Goal: Task Accomplishment & Management: Manage account settings

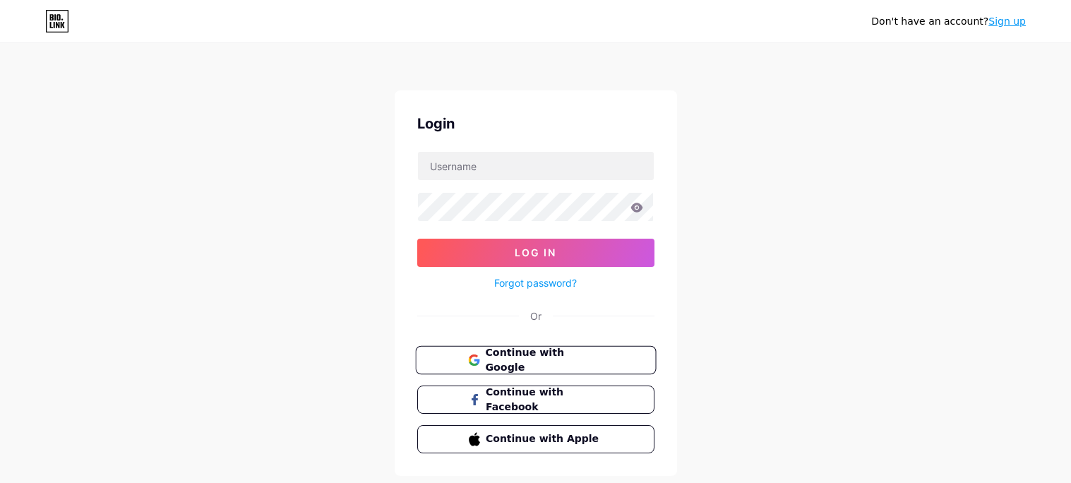
click at [512, 366] on span "Continue with Google" at bounding box center [544, 360] width 118 height 30
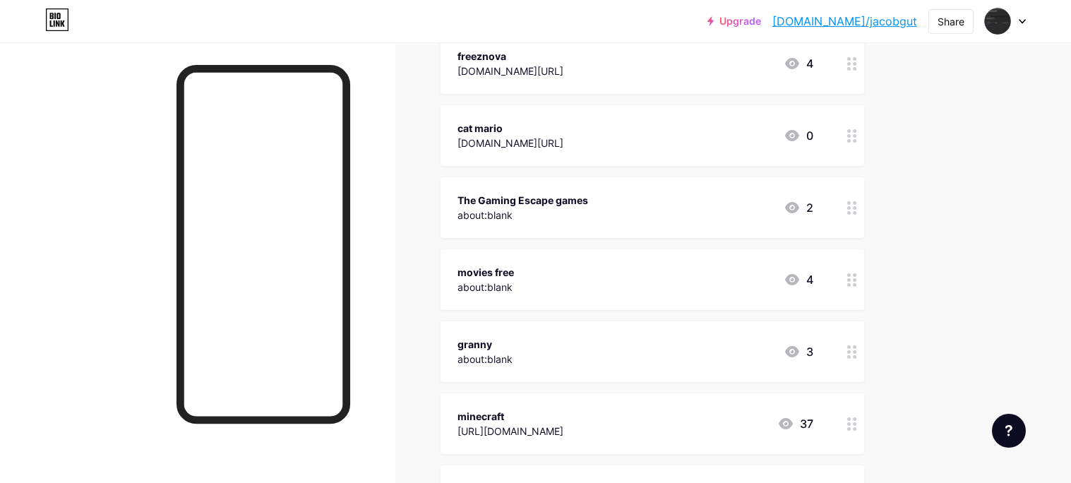
scroll to position [1547, 0]
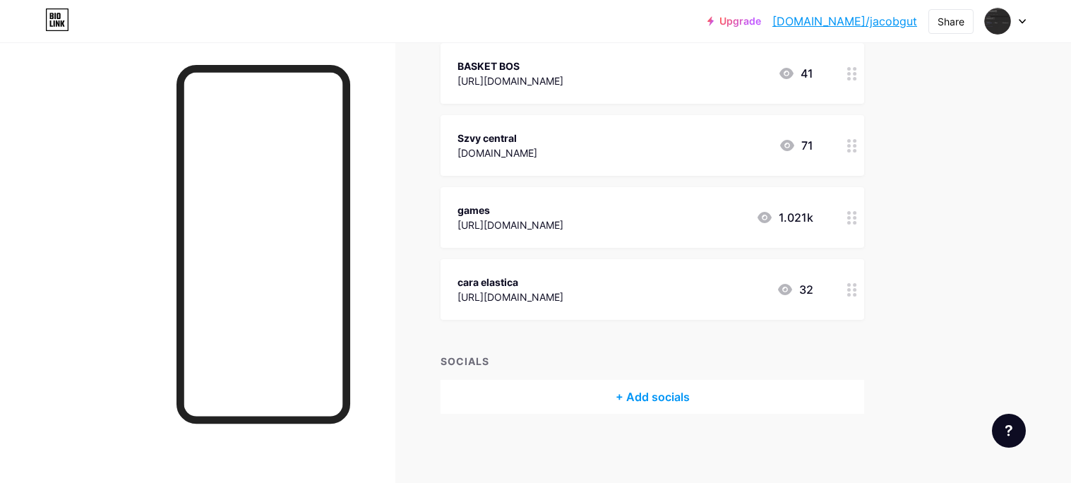
click at [851, 143] on icon at bounding box center [852, 145] width 10 height 13
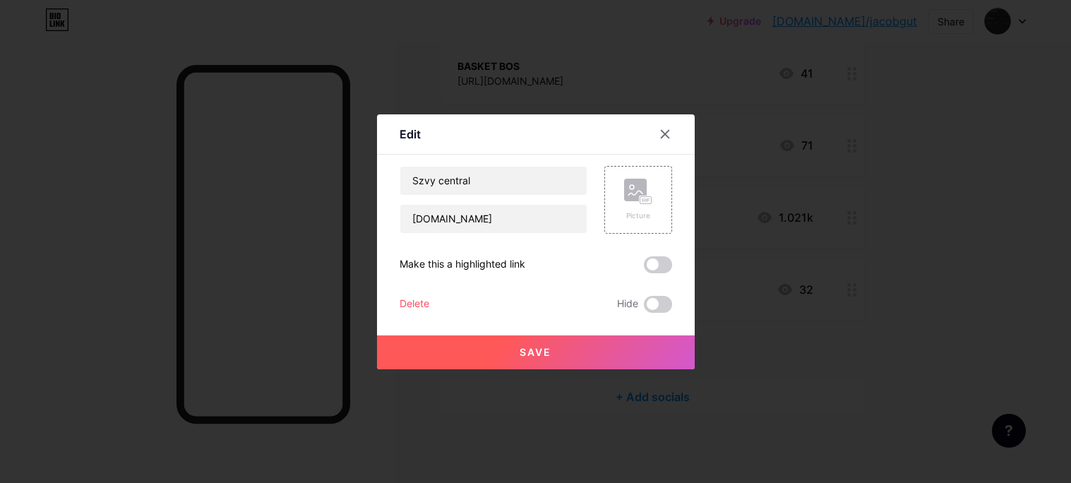
click at [424, 296] on div "Delete" at bounding box center [415, 304] width 30 height 17
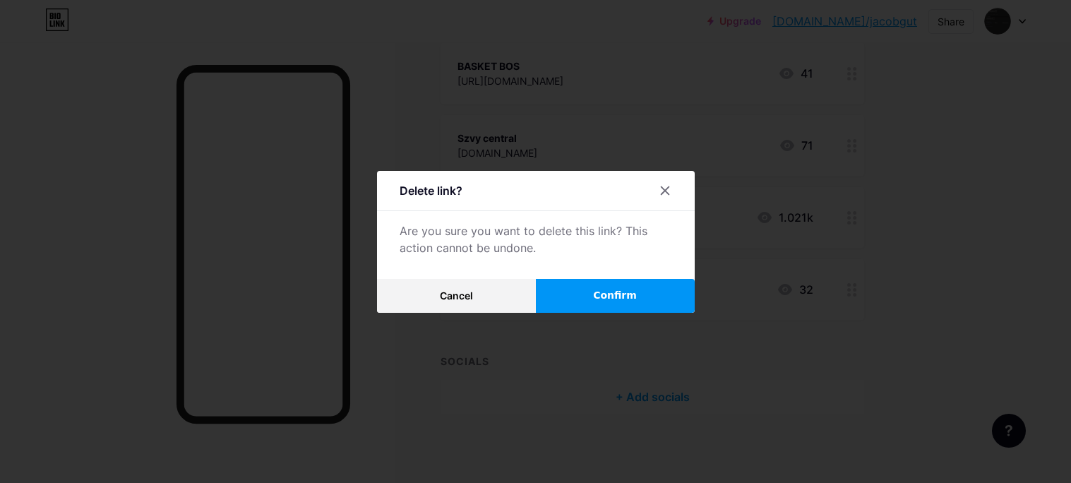
click at [586, 288] on button "Confirm" at bounding box center [615, 296] width 159 height 34
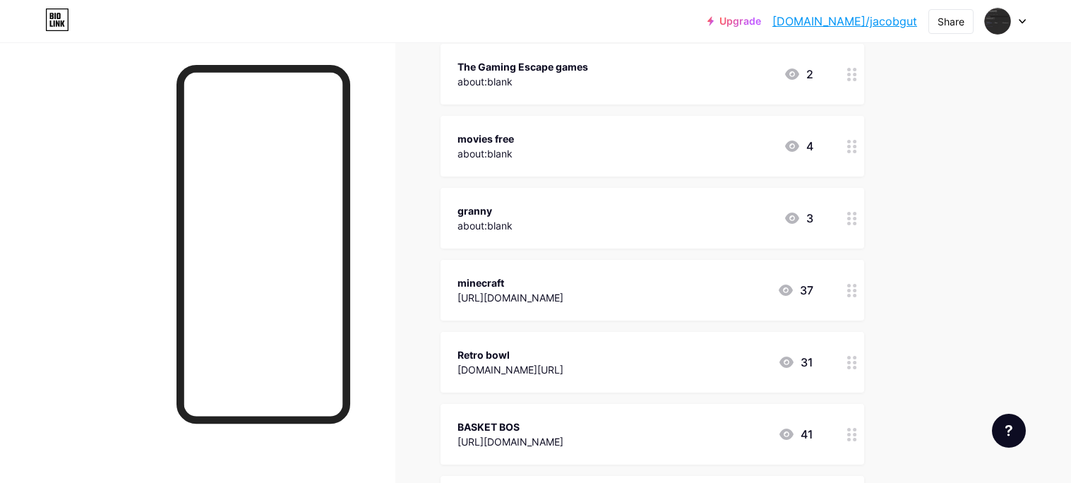
scroll to position [1183, 0]
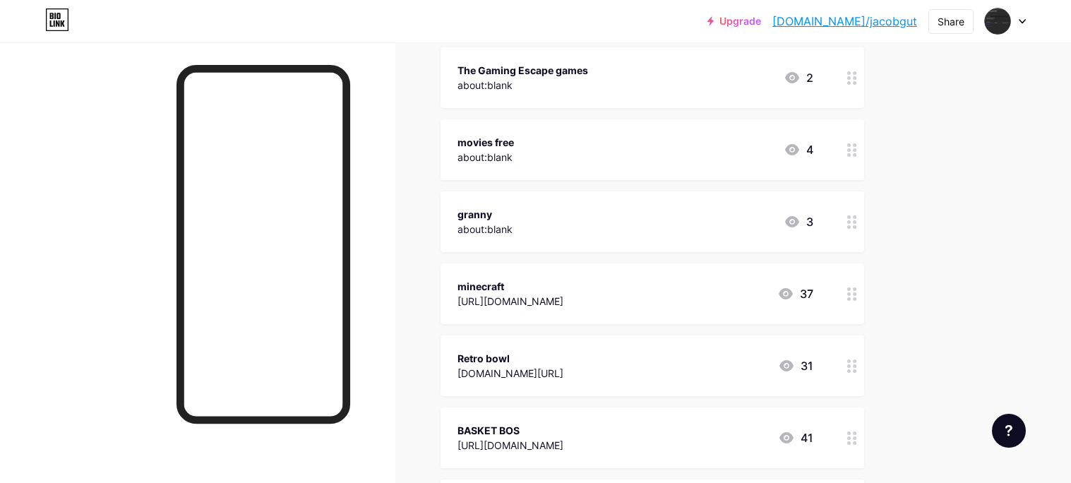
click at [851, 217] on icon at bounding box center [852, 221] width 10 height 13
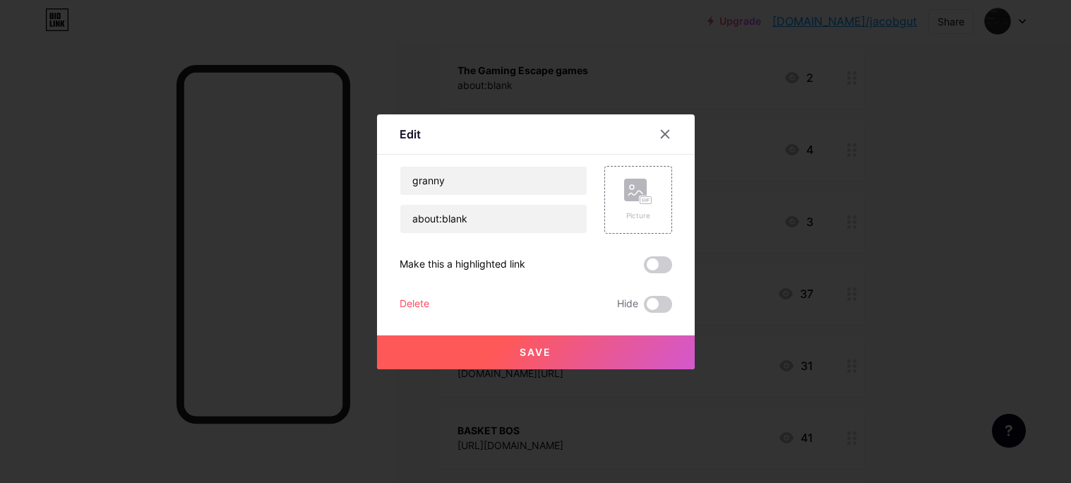
click at [424, 303] on div "Delete" at bounding box center [415, 304] width 30 height 17
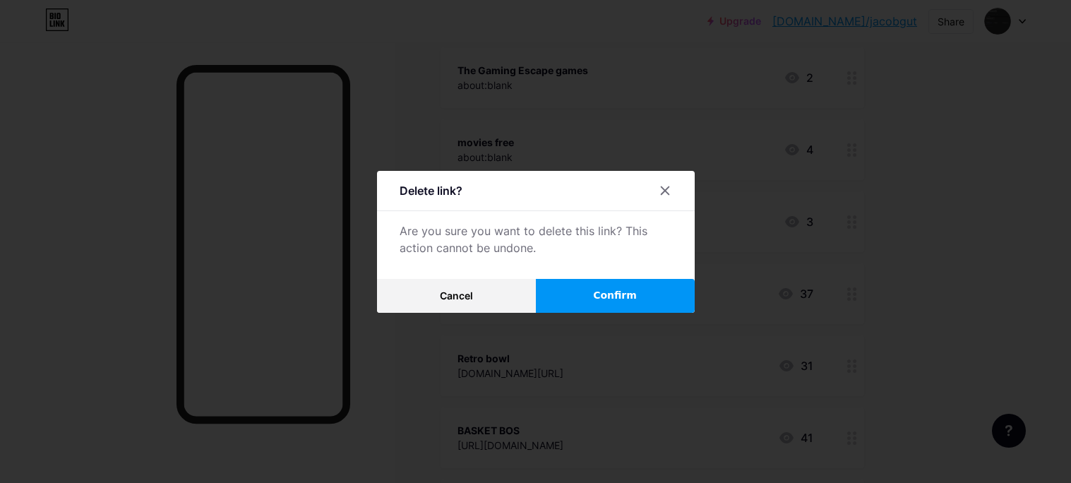
click at [578, 292] on button "Confirm" at bounding box center [615, 296] width 159 height 34
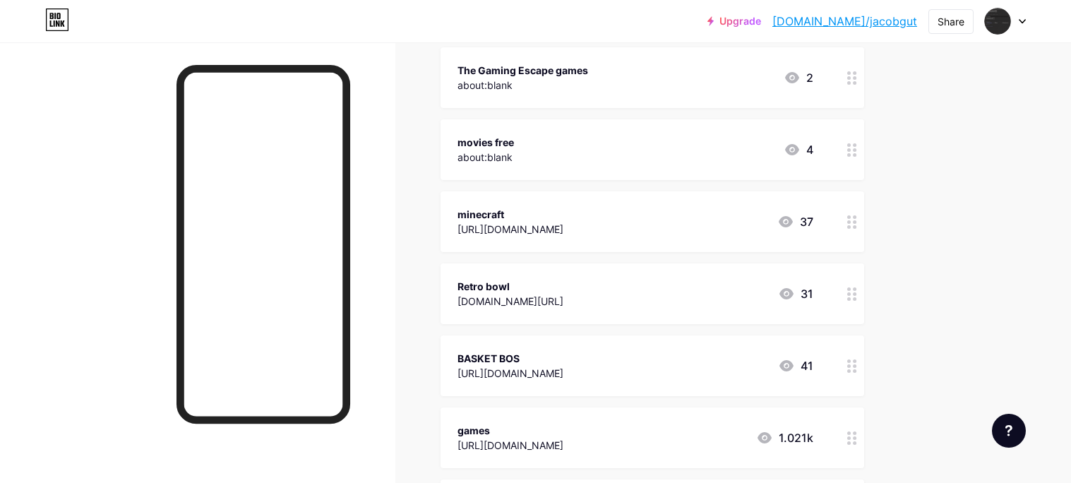
click at [849, 150] on icon at bounding box center [852, 149] width 10 height 13
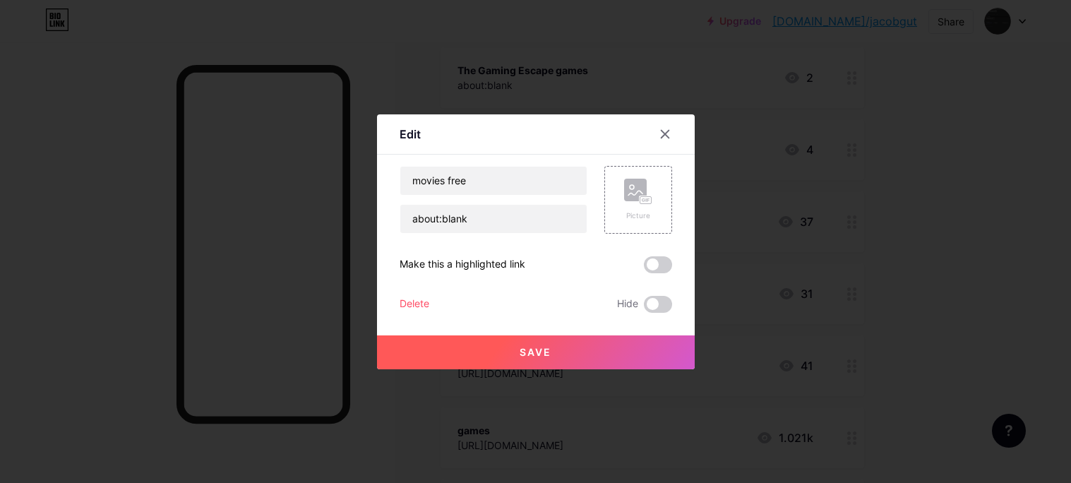
click at [415, 304] on div "Delete" at bounding box center [415, 304] width 30 height 17
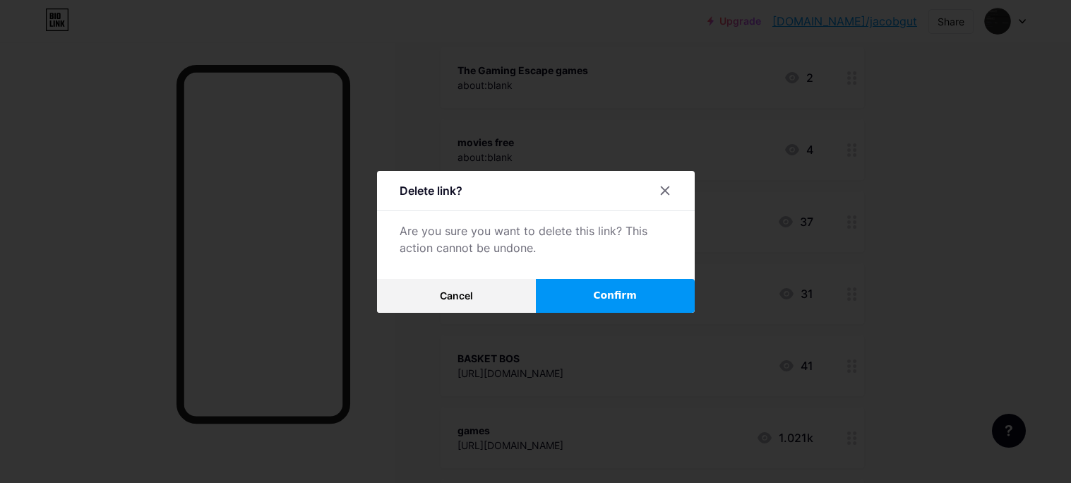
click at [563, 284] on button "Confirm" at bounding box center [615, 296] width 159 height 34
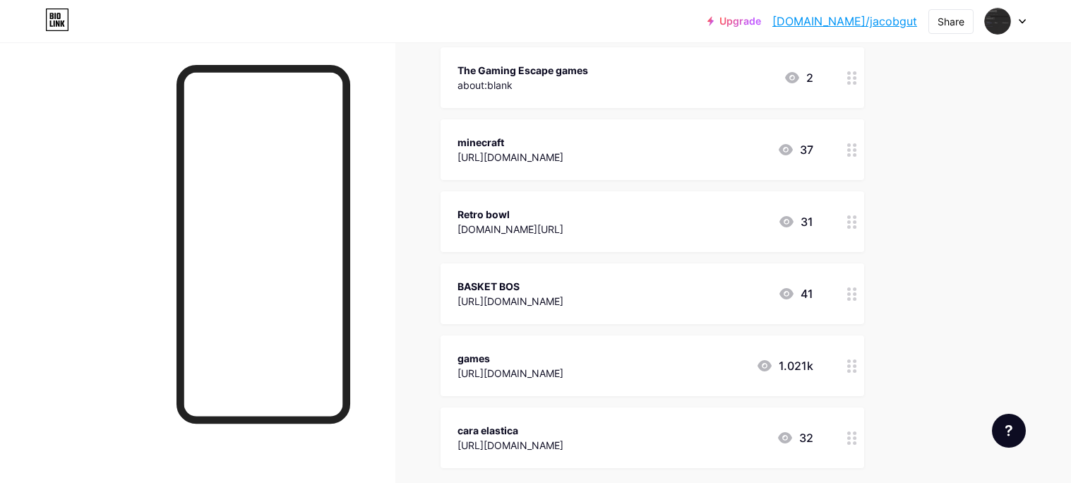
click at [850, 78] on icon at bounding box center [852, 77] width 10 height 13
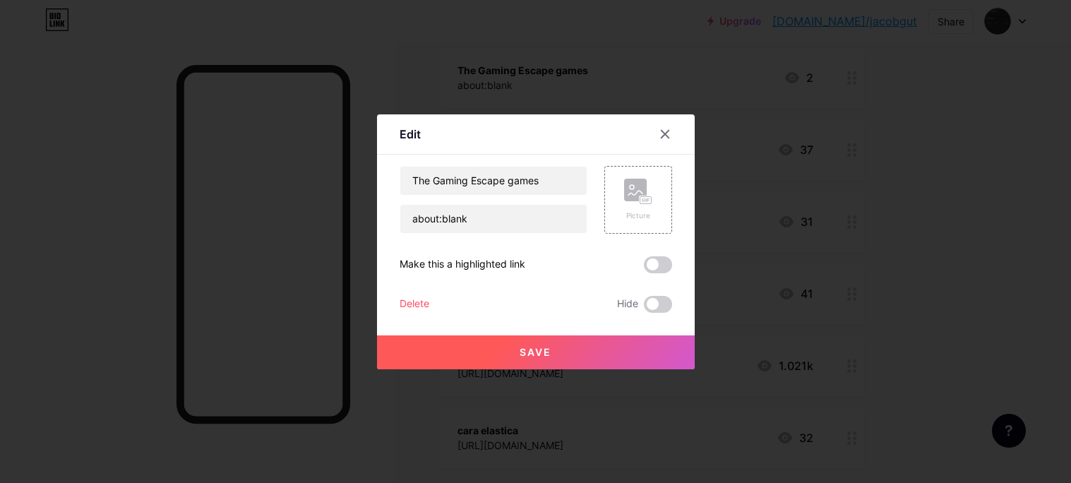
click at [407, 314] on div "Save" at bounding box center [536, 341] width 318 height 56
click at [409, 306] on div "Delete" at bounding box center [415, 304] width 30 height 17
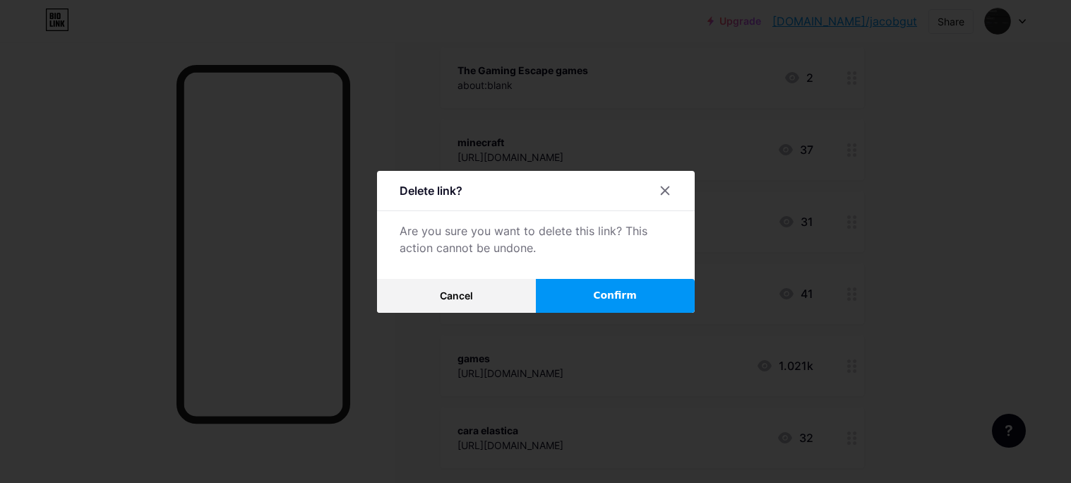
click at [548, 287] on button "Confirm" at bounding box center [615, 296] width 159 height 34
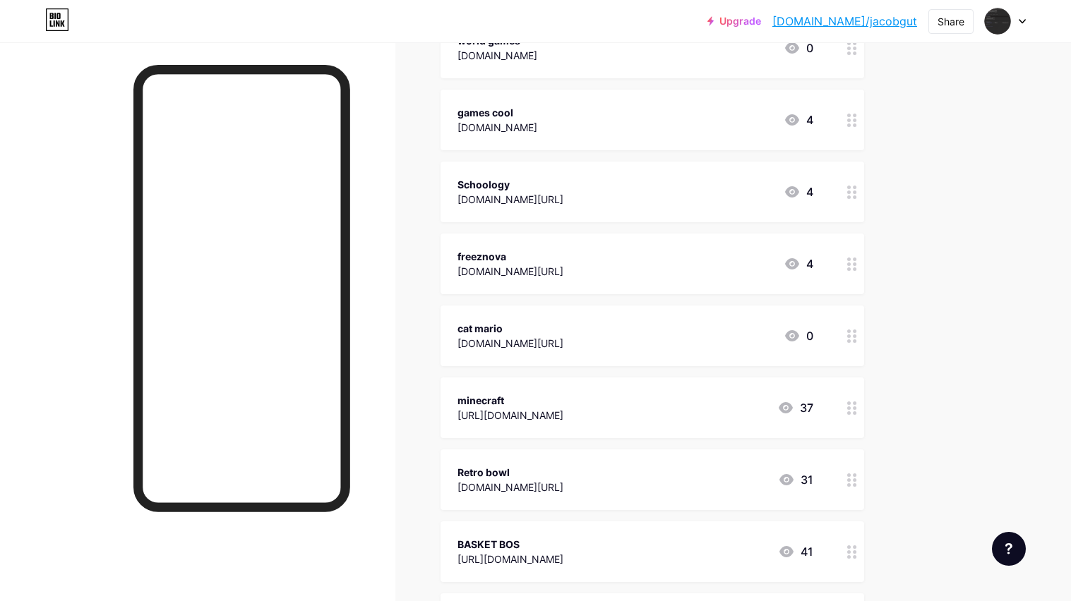
scroll to position [852, 0]
click at [16, 482] on div at bounding box center [197, 342] width 395 height 601
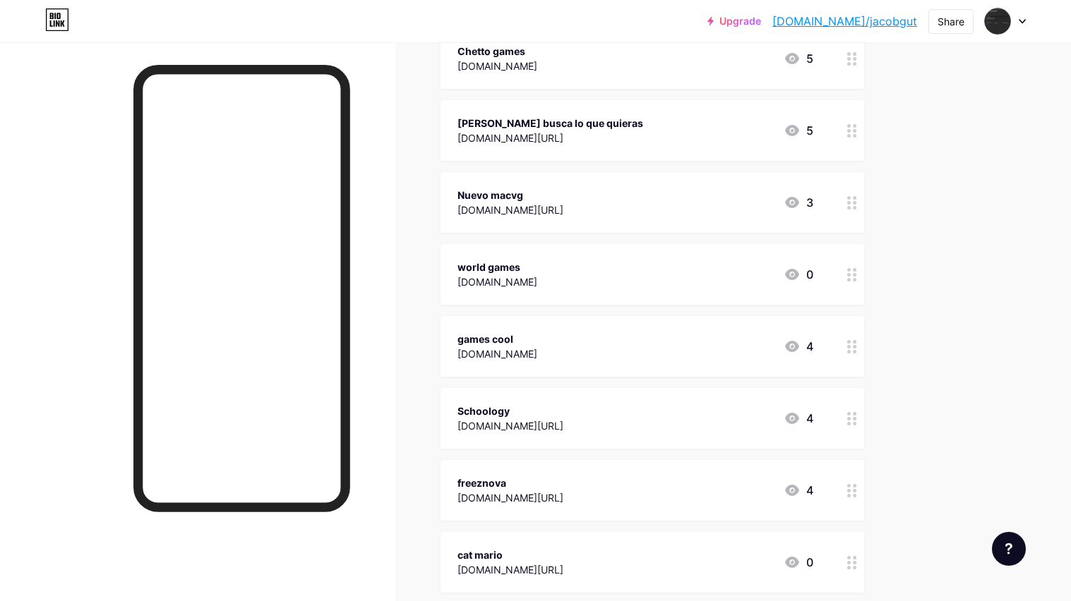
scroll to position [601, 0]
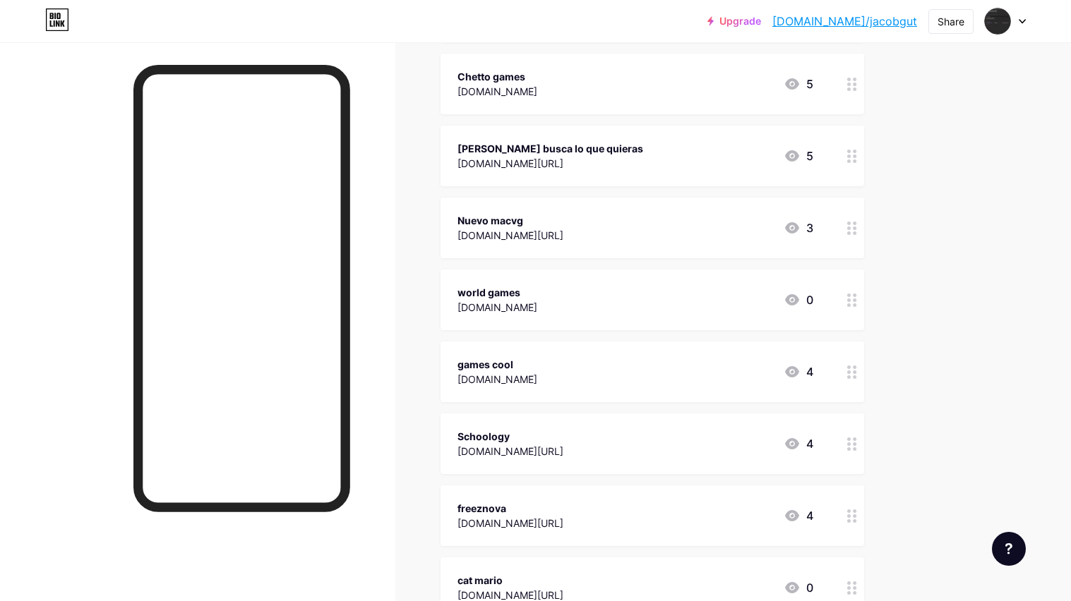
click at [844, 236] on div at bounding box center [852, 228] width 24 height 61
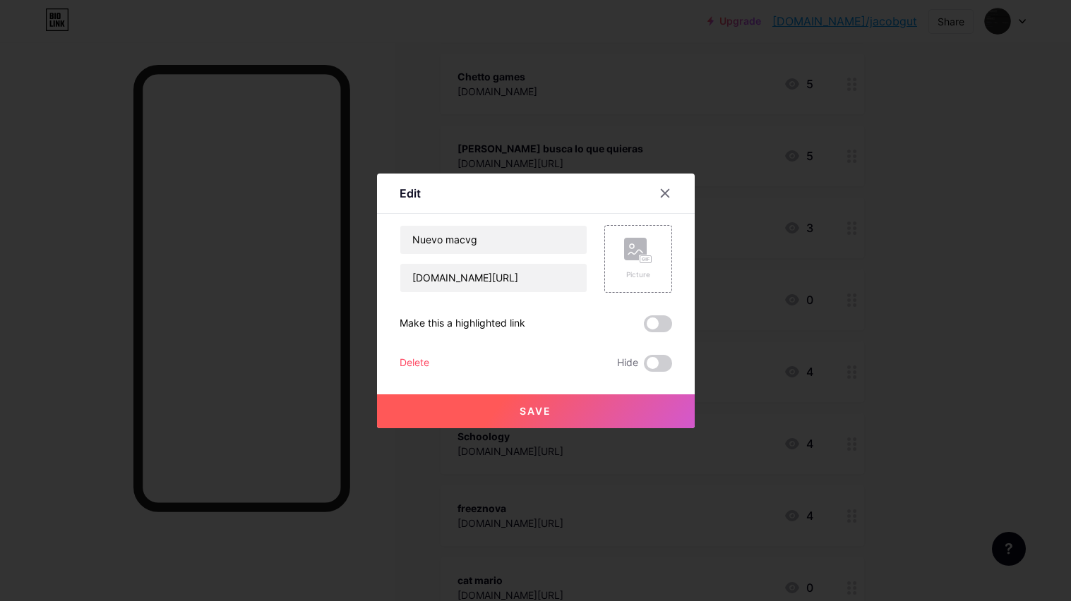
click at [427, 359] on div "Delete" at bounding box center [415, 363] width 30 height 17
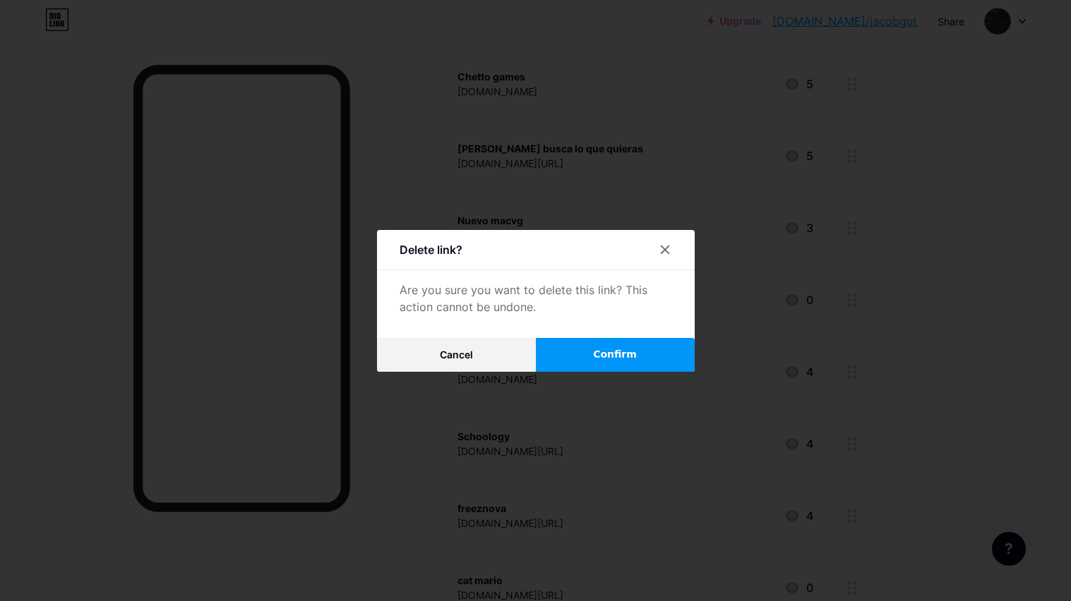
click at [647, 350] on button "Confirm" at bounding box center [615, 355] width 159 height 34
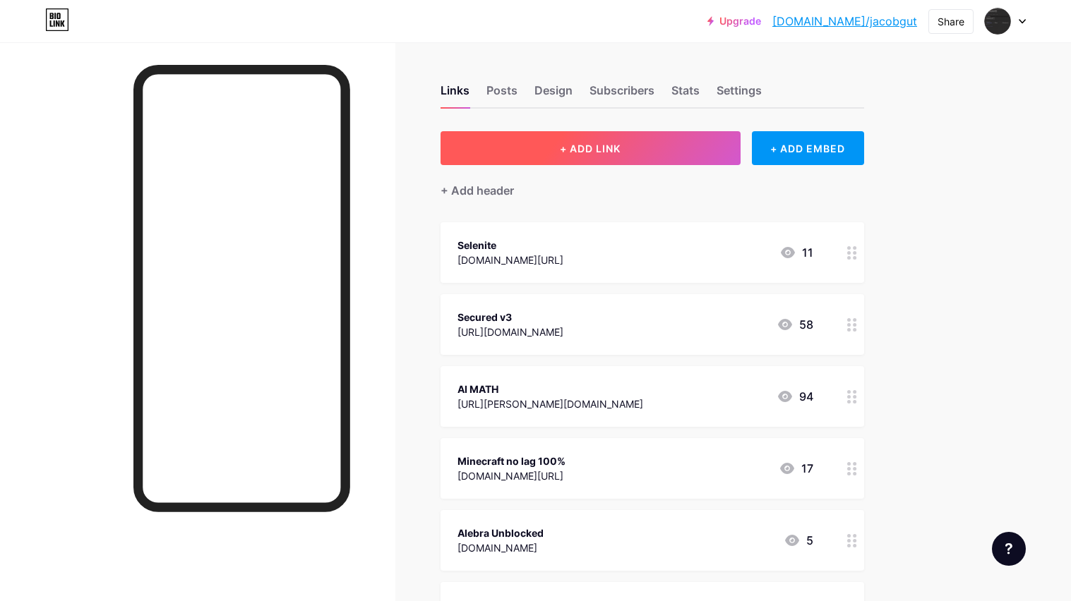
click at [520, 135] on button "+ ADD LINK" at bounding box center [590, 148] width 300 height 34
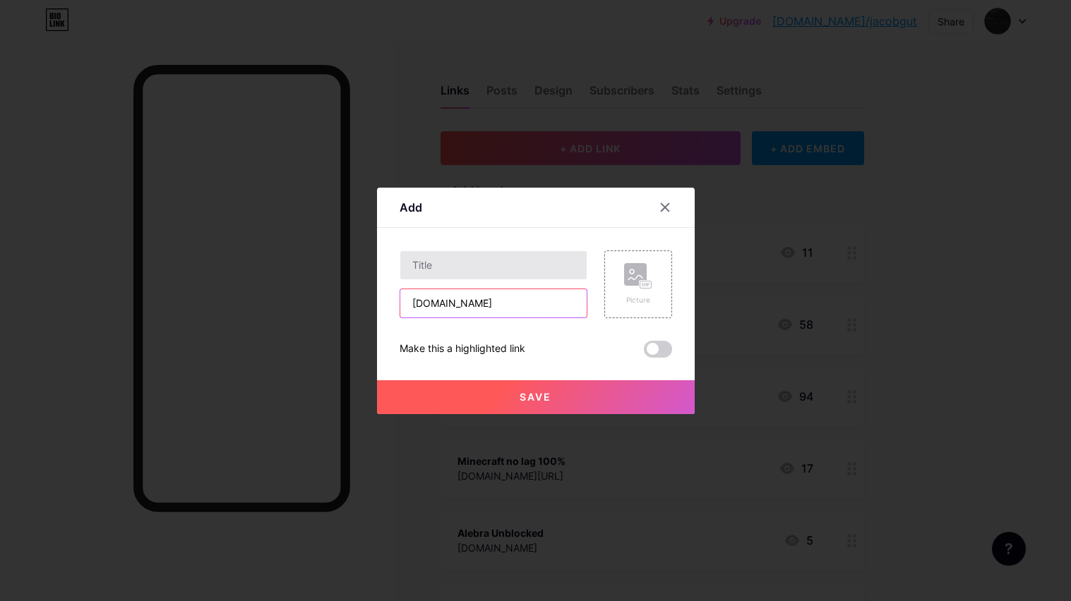
type input "quack-start.surge.sh"
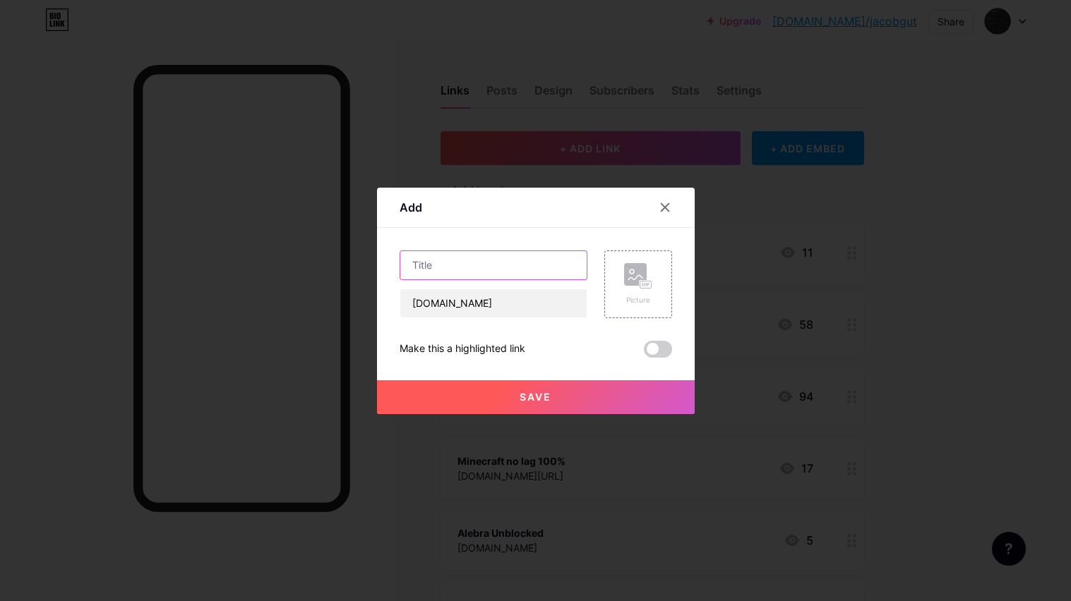
click at [445, 270] on input "text" at bounding box center [493, 265] width 186 height 28
type input "Hypertabs"
click at [607, 376] on div "Save" at bounding box center [536, 386] width 318 height 56
click at [617, 398] on button "Save" at bounding box center [536, 397] width 318 height 34
